Goal: Task Accomplishment & Management: Use online tool/utility

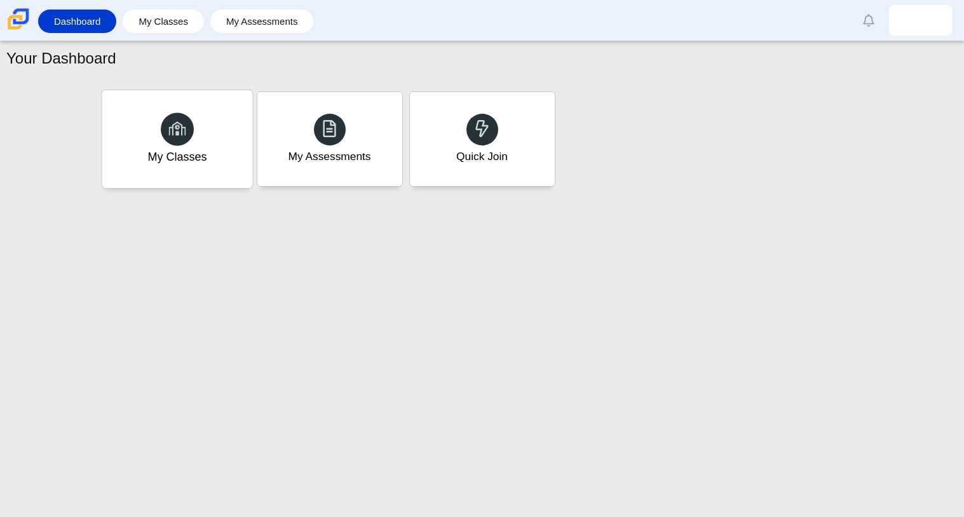
click at [147, 144] on div "My Classes" at bounding box center [177, 139] width 151 height 98
click at [286, 162] on div "My Assessments" at bounding box center [329, 157] width 86 height 17
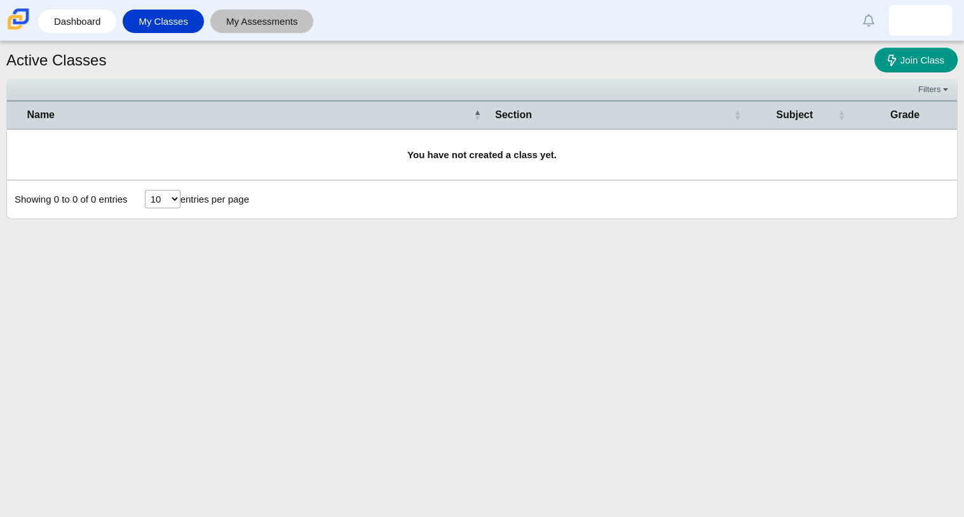
click at [246, 26] on link "My Assessments" at bounding box center [262, 22] width 91 height 24
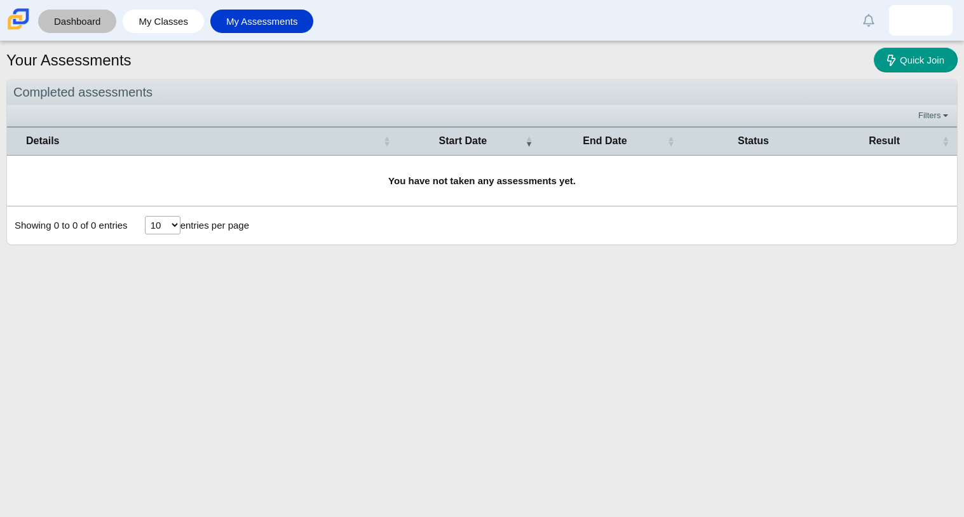
click at [44, 10] on link "Dashboard" at bounding box center [76, 22] width 65 height 24
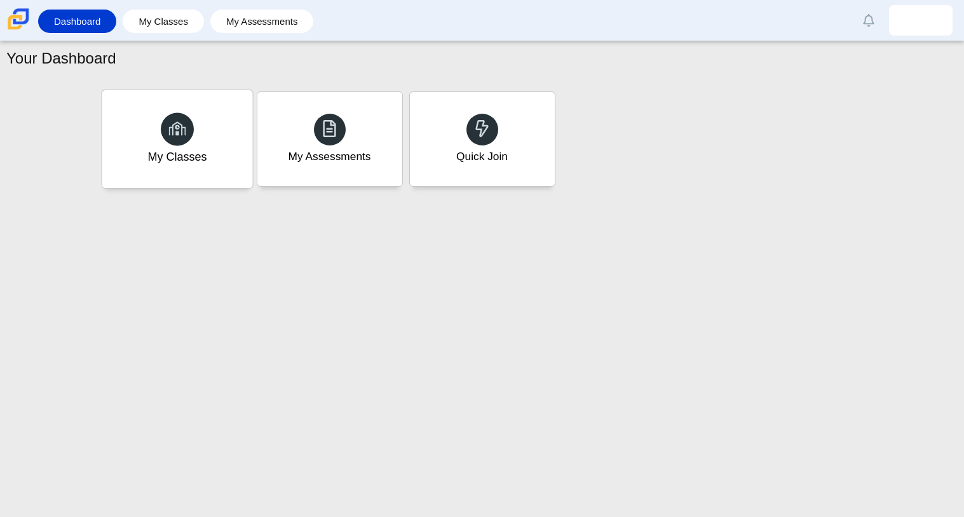
click at [198, 163] on div "My Classes" at bounding box center [176, 157] width 59 height 17
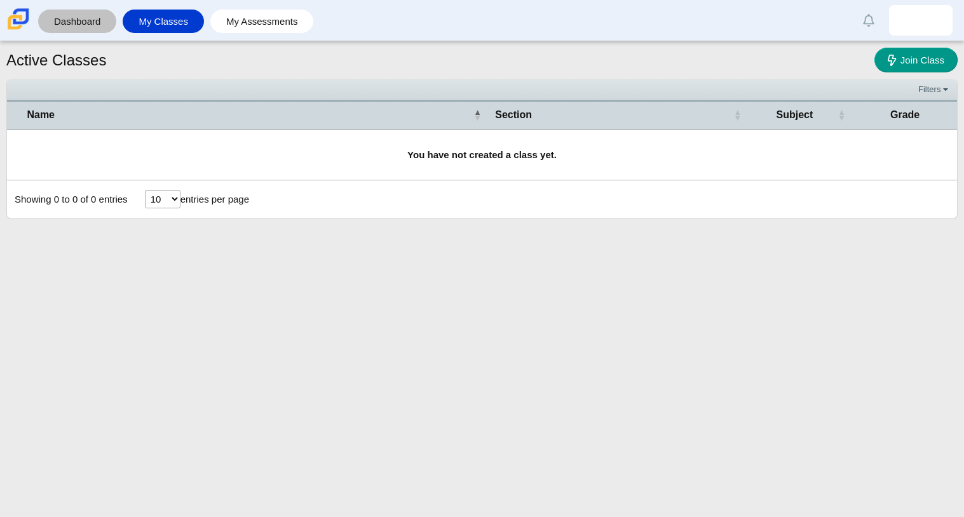
click at [70, 22] on link "Dashboard" at bounding box center [76, 22] width 65 height 24
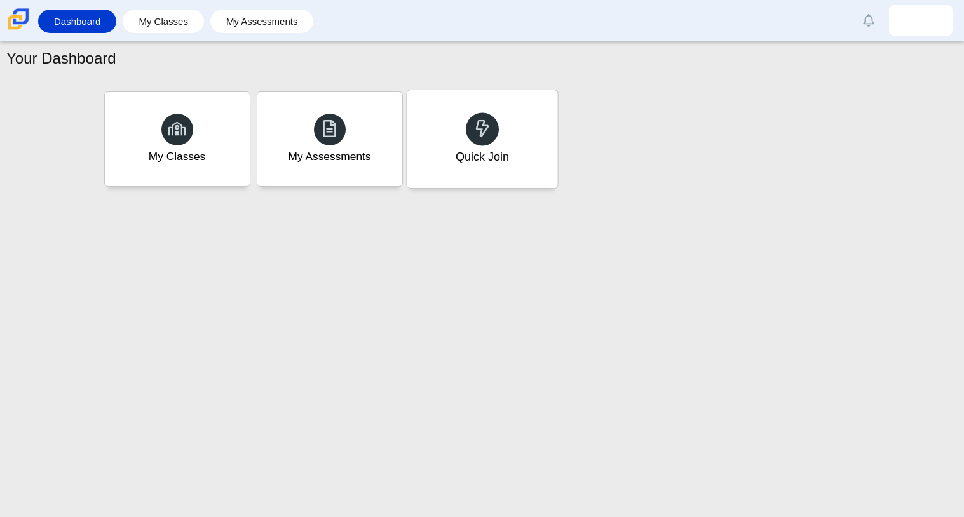
click at [493, 117] on div at bounding box center [482, 128] width 33 height 33
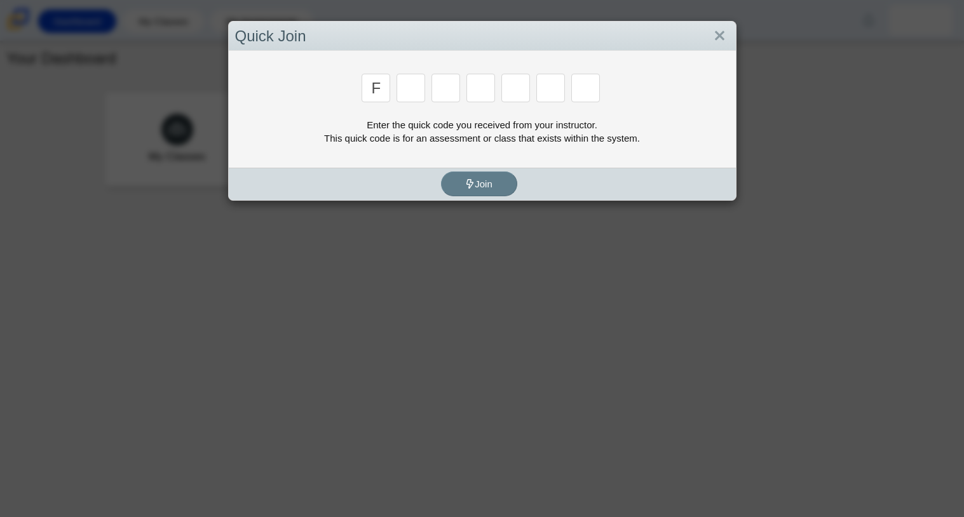
type input "f"
type input "7"
type input "m"
type input "c"
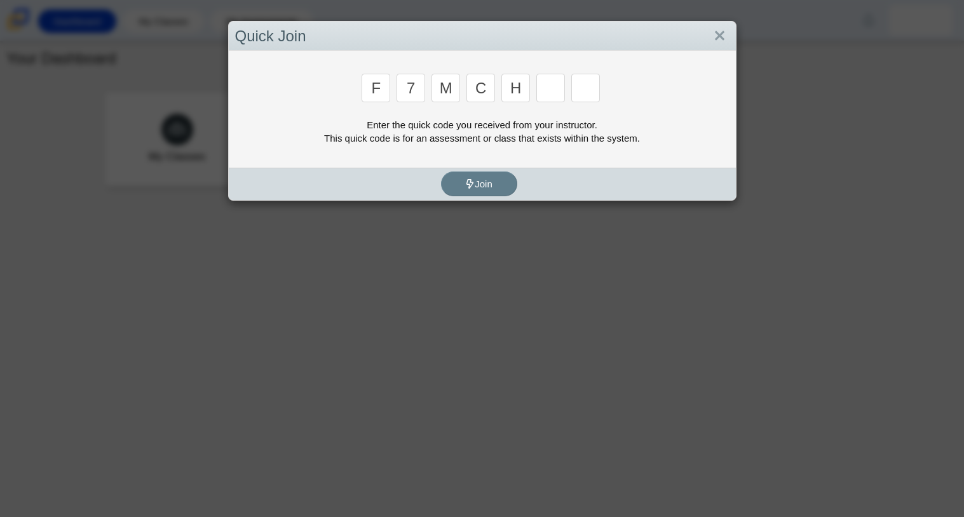
type input "h"
type input "w"
type input "k"
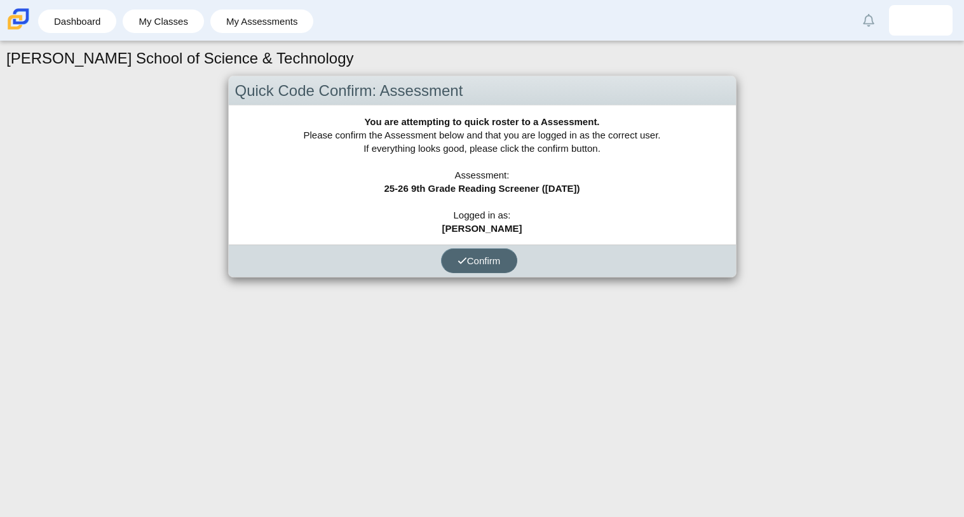
click at [464, 262] on icon "submit" at bounding box center [462, 261] width 10 height 10
